Goal: Find specific page/section

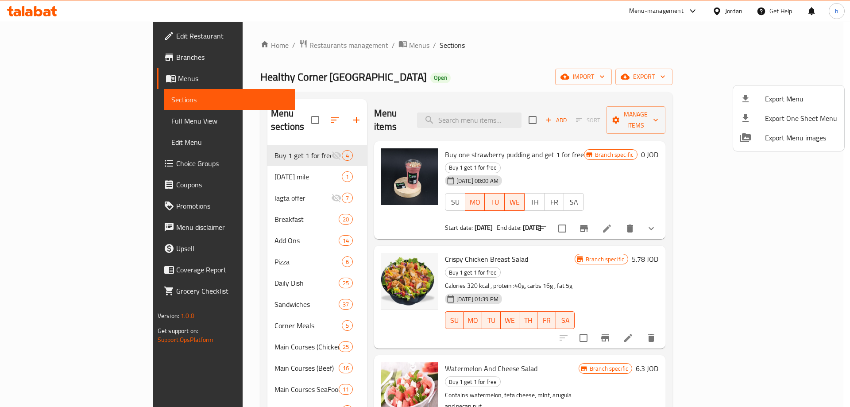
click at [259, 46] on div at bounding box center [425, 203] width 850 height 407
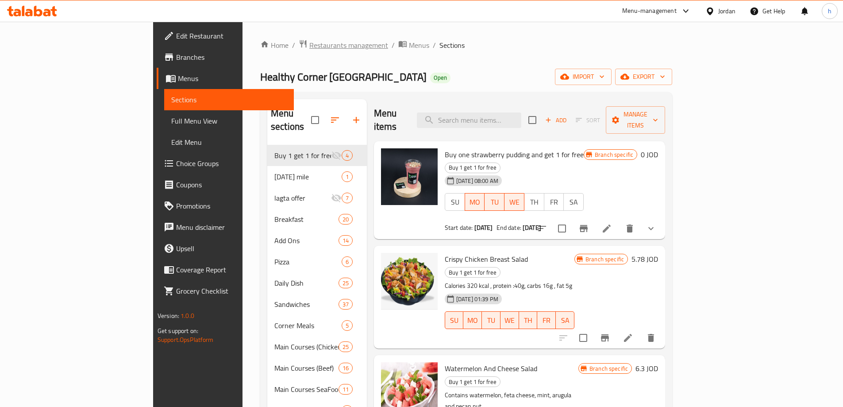
click at [309, 49] on span "Restaurants management" at bounding box center [348, 45] width 79 height 11
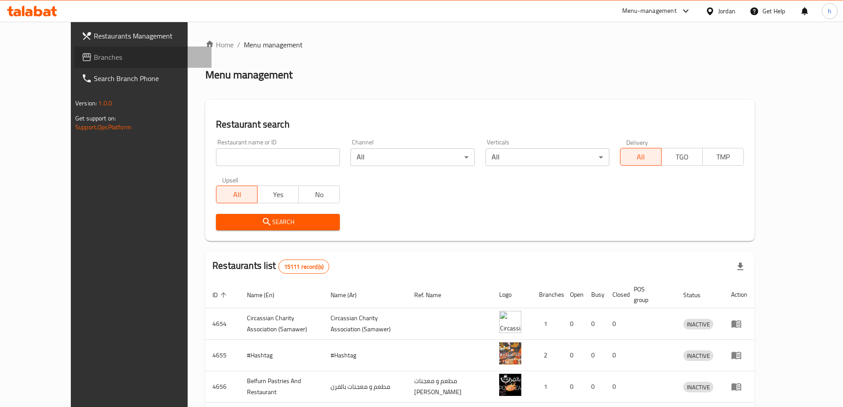
click at [94, 56] on span "Branches" at bounding box center [149, 57] width 111 height 11
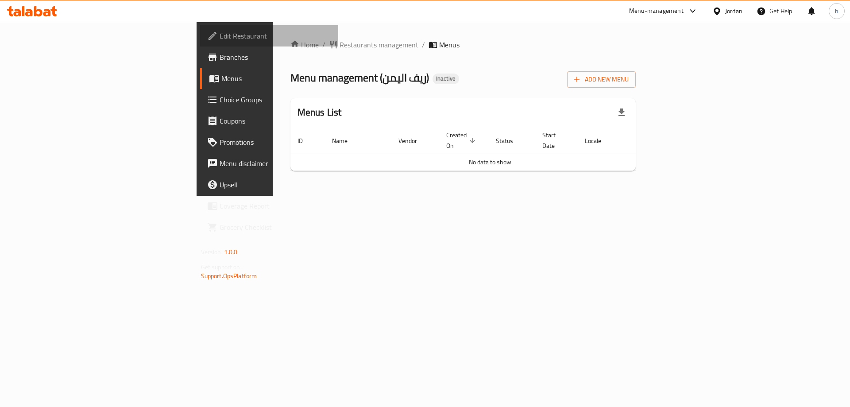
click at [200, 44] on link "Edit Restaurant" at bounding box center [269, 35] width 139 height 21
